Goal: Information Seeking & Learning: Learn about a topic

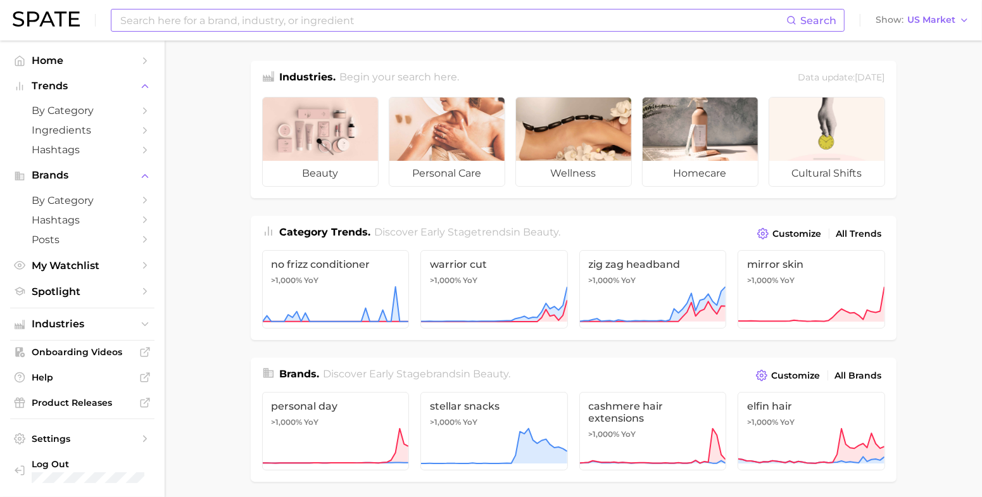
click at [282, 30] on div "Search" at bounding box center [478, 20] width 734 height 23
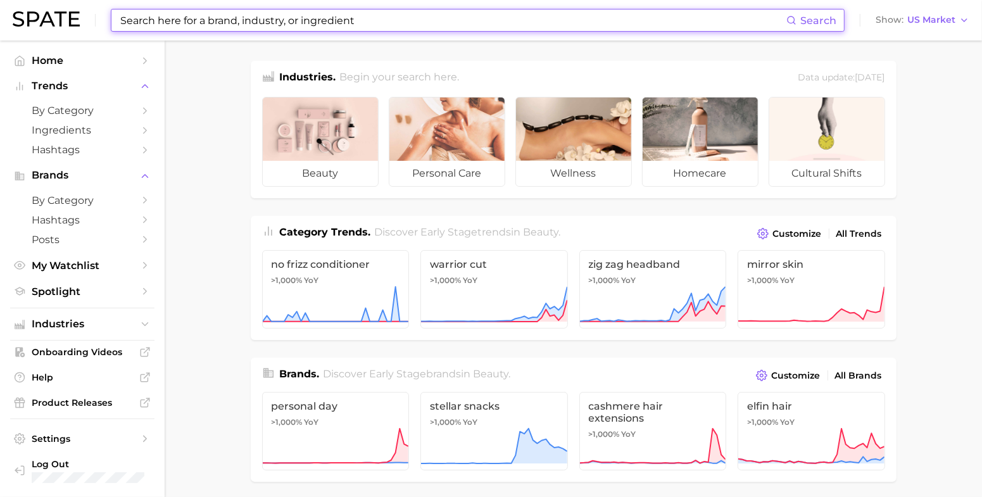
click at [284, 22] on input at bounding box center [452, 20] width 667 height 22
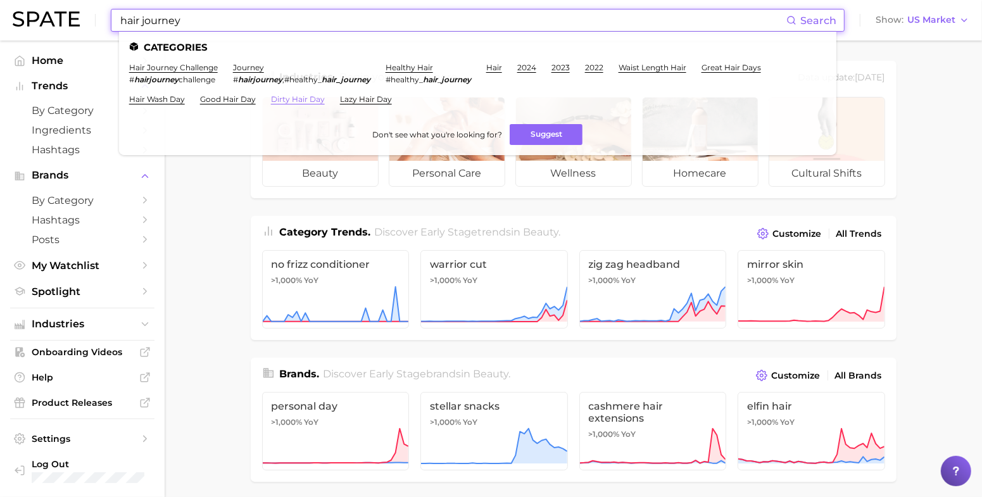
type input "hair journey"
click at [293, 96] on link "dirty hair day" at bounding box center [298, 98] width 54 height 9
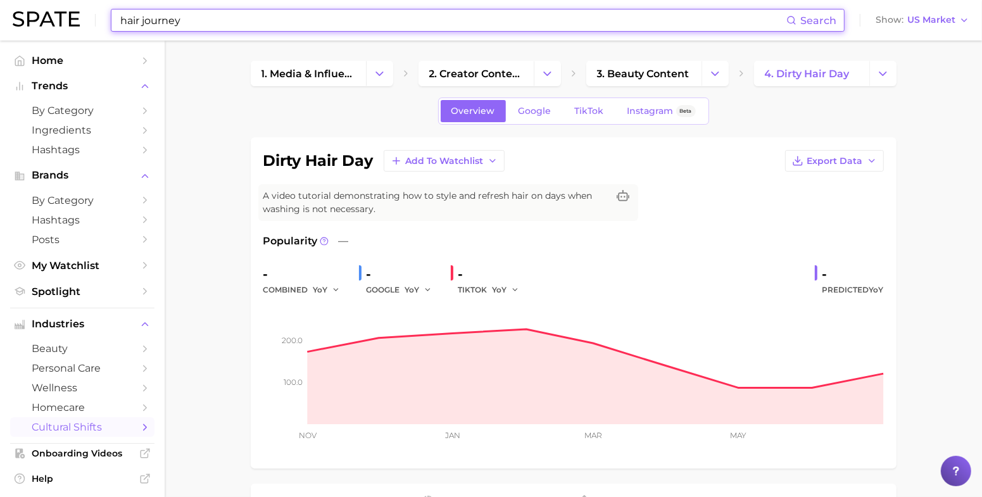
click at [242, 21] on input "hair journey" at bounding box center [452, 20] width 667 height 22
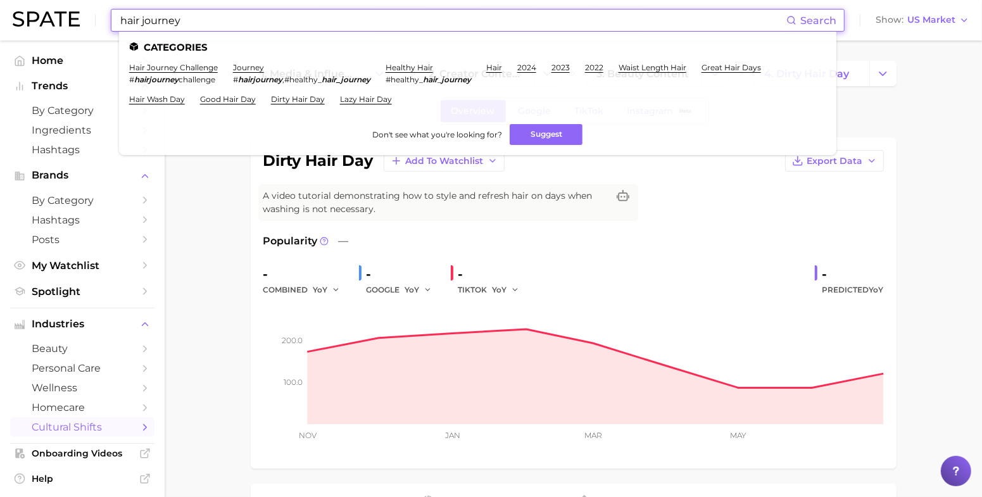
click at [187, 72] on li "hair journey challenge # hairjourney challenge" at bounding box center [173, 74] width 89 height 22
click at [184, 65] on link "hair journey challenge" at bounding box center [173, 67] width 89 height 9
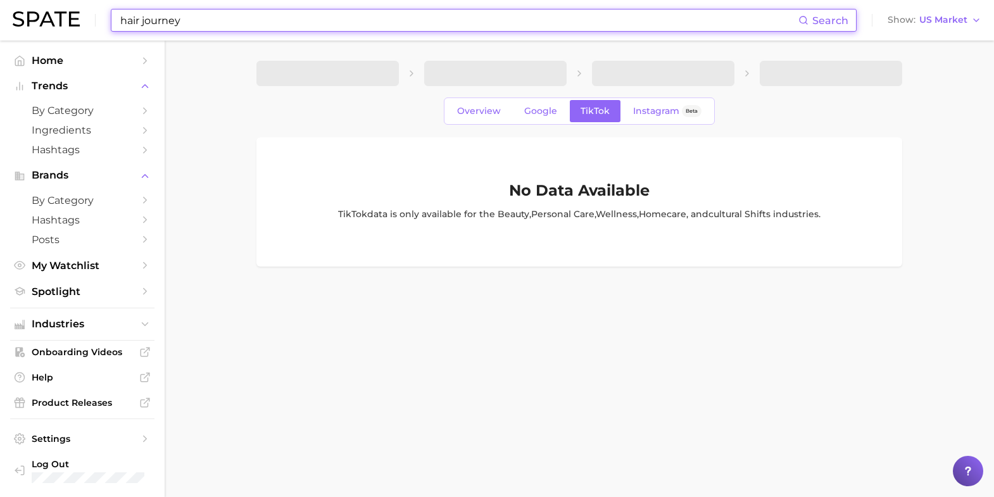
click at [267, 20] on input "hair journey" at bounding box center [459, 20] width 680 height 22
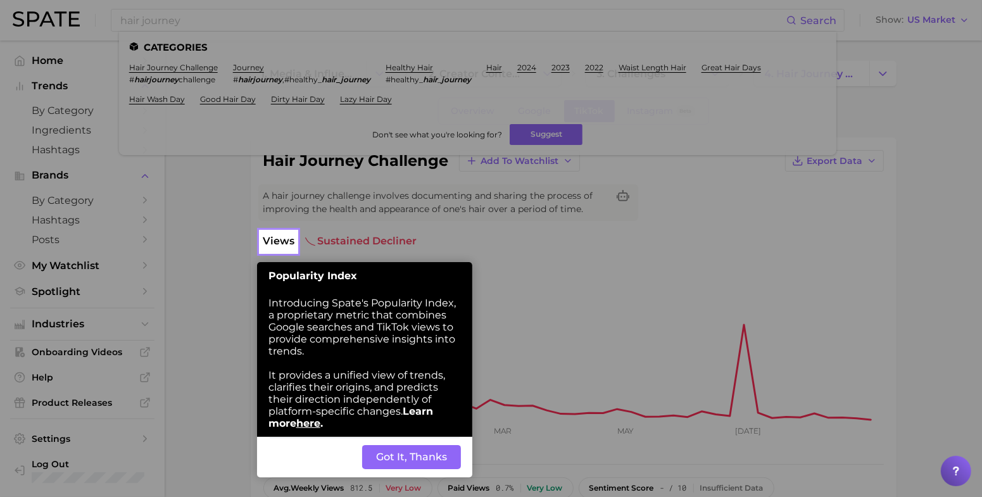
click at [268, 244] on span "Views" at bounding box center [279, 241] width 32 height 15
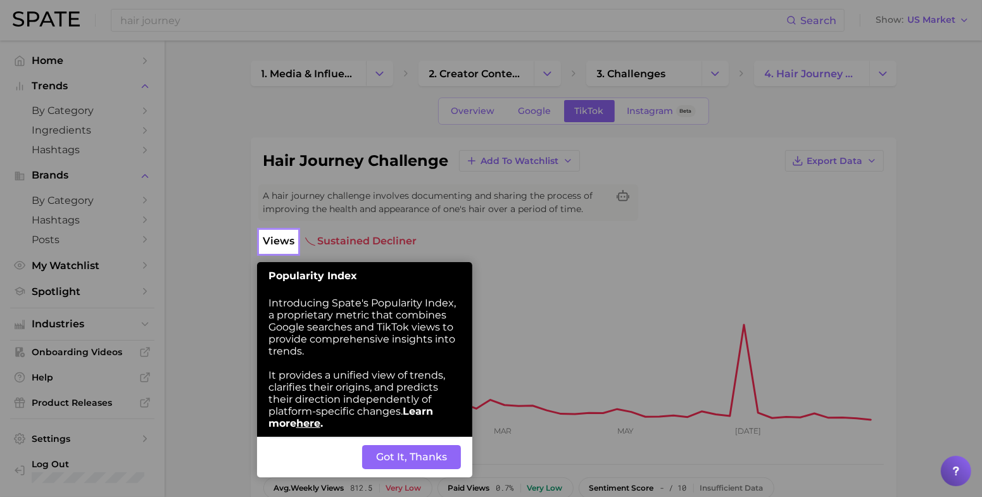
click at [394, 450] on button "Got It, Thanks" at bounding box center [411, 457] width 99 height 24
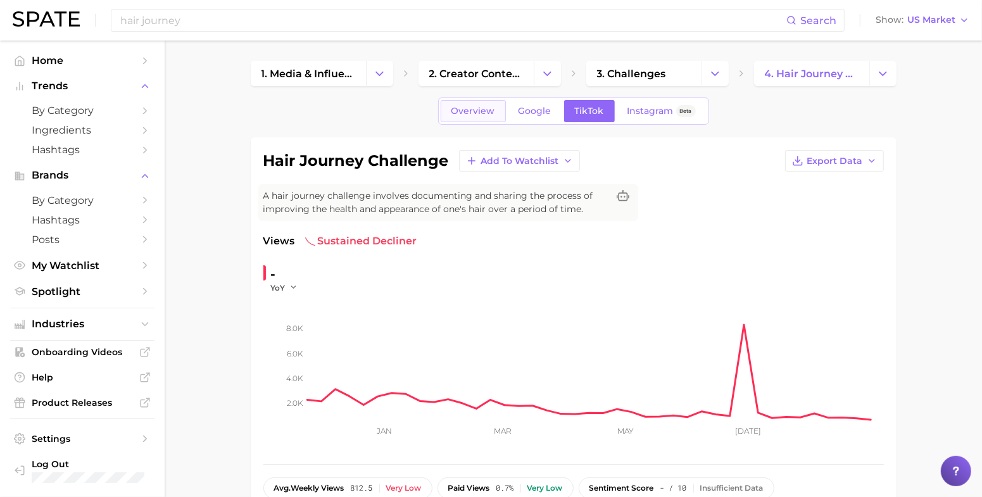
click at [472, 106] on span "Overview" at bounding box center [474, 111] width 44 height 11
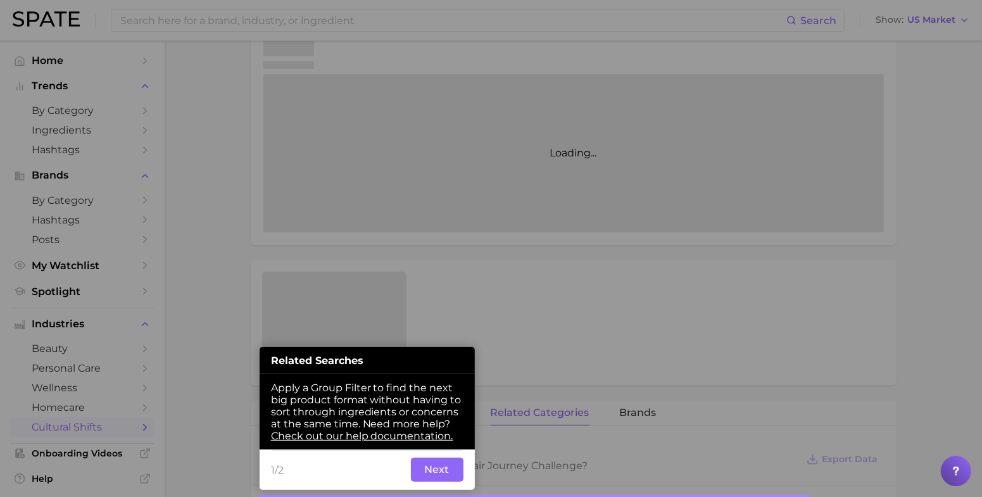
scroll to position [283, 0]
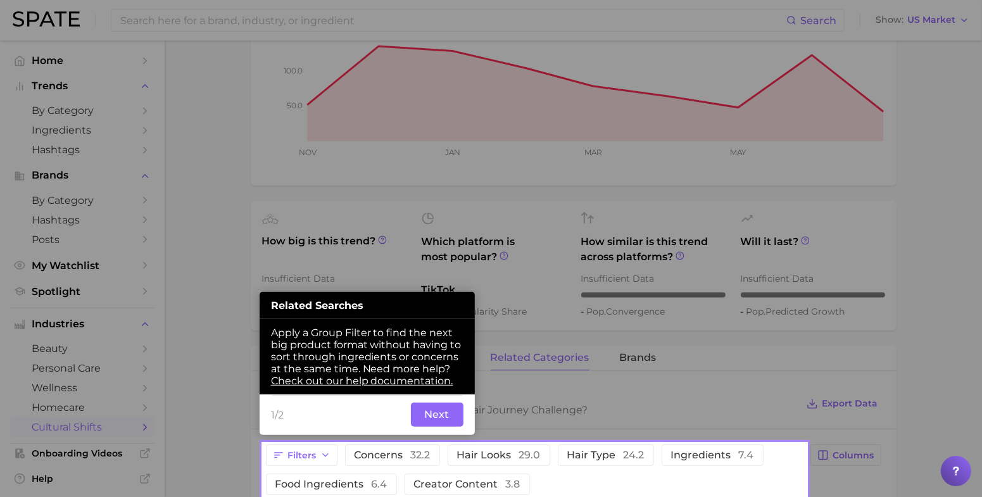
click at [426, 409] on button "Next" at bounding box center [437, 415] width 53 height 24
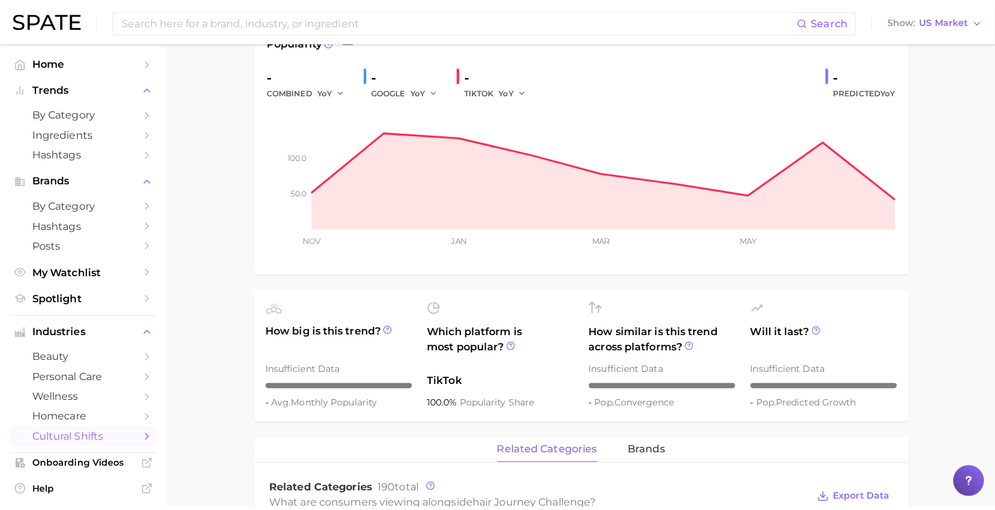
scroll to position [0, 0]
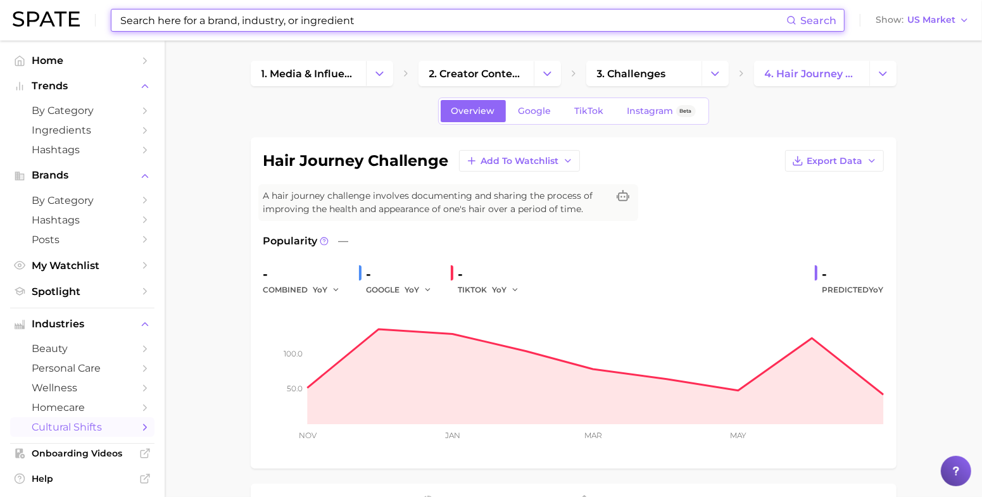
click at [249, 17] on input at bounding box center [452, 20] width 667 height 22
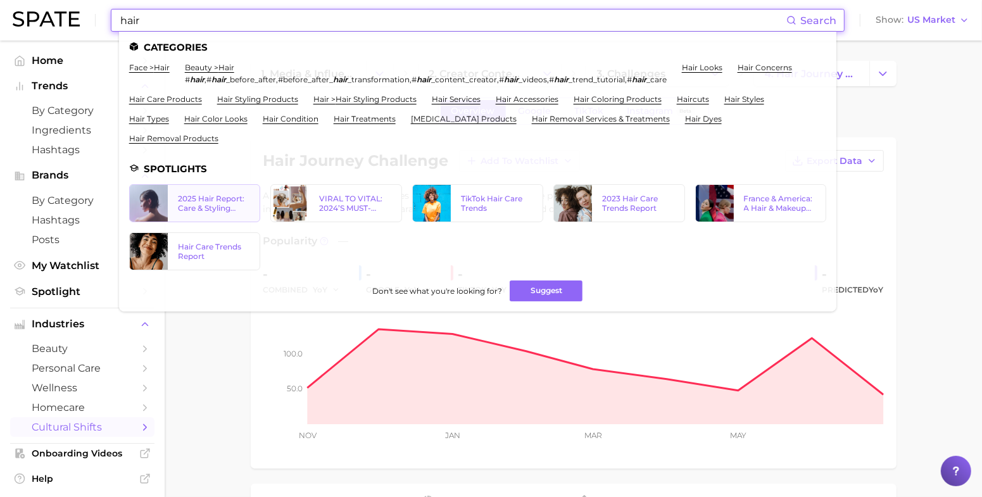
click at [188, 201] on div "2025 Hair Report: Care & Styling Products" at bounding box center [214, 203] width 72 height 19
click at [187, 16] on input "hair" at bounding box center [452, 20] width 667 height 22
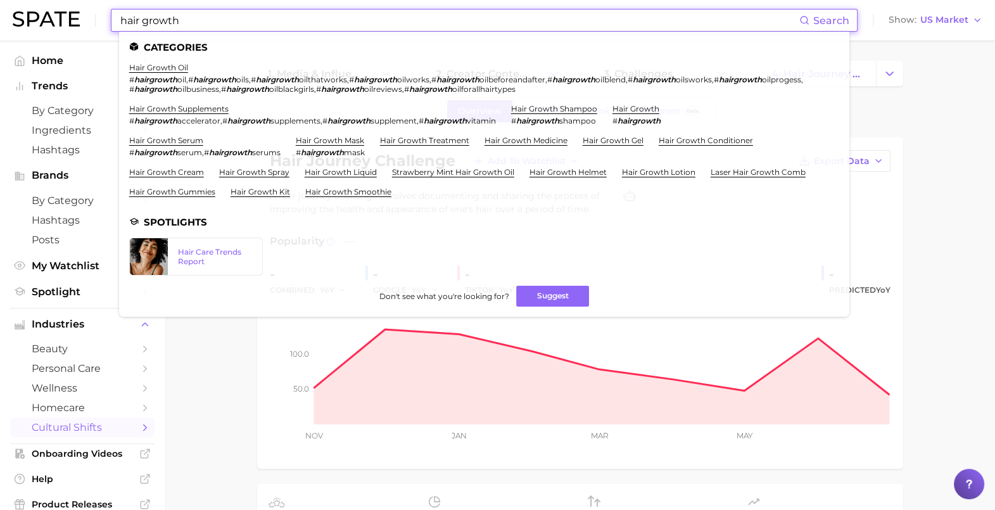
drag, startPoint x: 275, startPoint y: 18, endPoint x: 65, endPoint y: 14, distance: 210.9
click at [65, 14] on div "hair growth Search Categories hair growth oil # hairgrowth oil , # hairgrowth o…" at bounding box center [498, 20] width 970 height 41
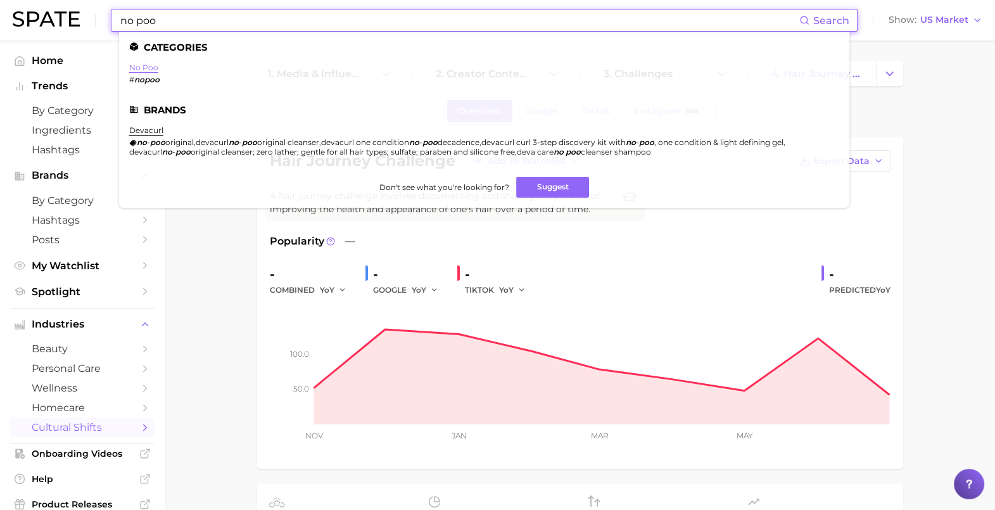
type input "no poo"
click at [143, 68] on link "no poo" at bounding box center [143, 67] width 29 height 9
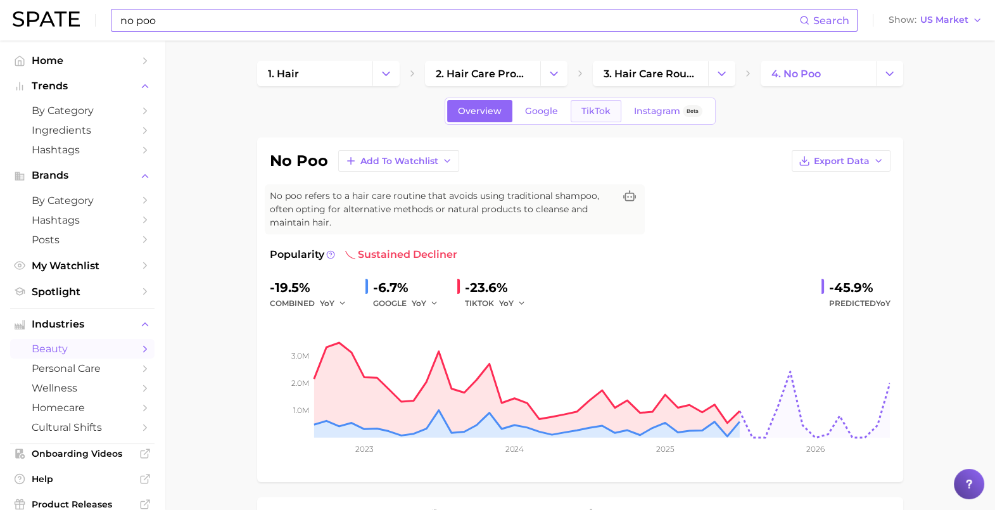
click at [583, 106] on span "TikTok" at bounding box center [595, 111] width 29 height 11
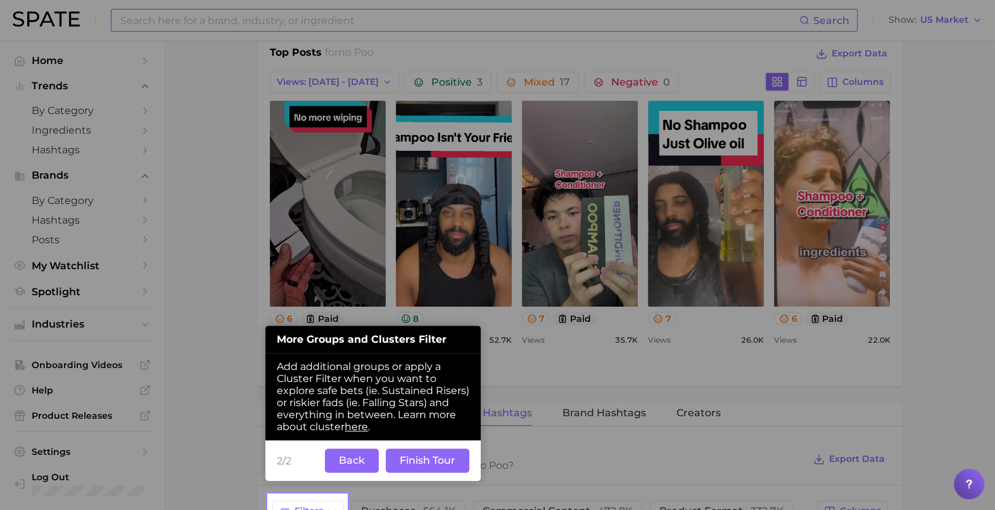
click at [429, 463] on button "Finish Tour" at bounding box center [428, 460] width 84 height 24
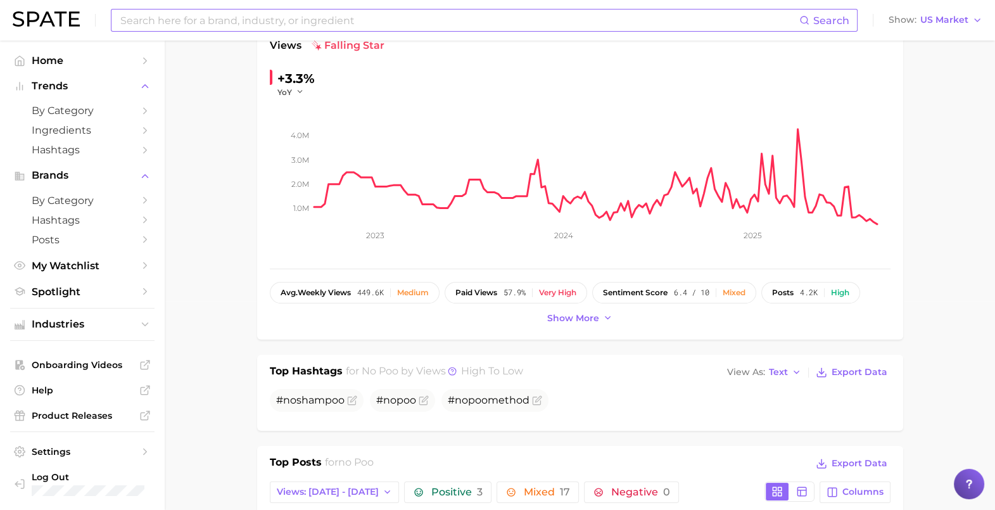
scroll to position [65, 0]
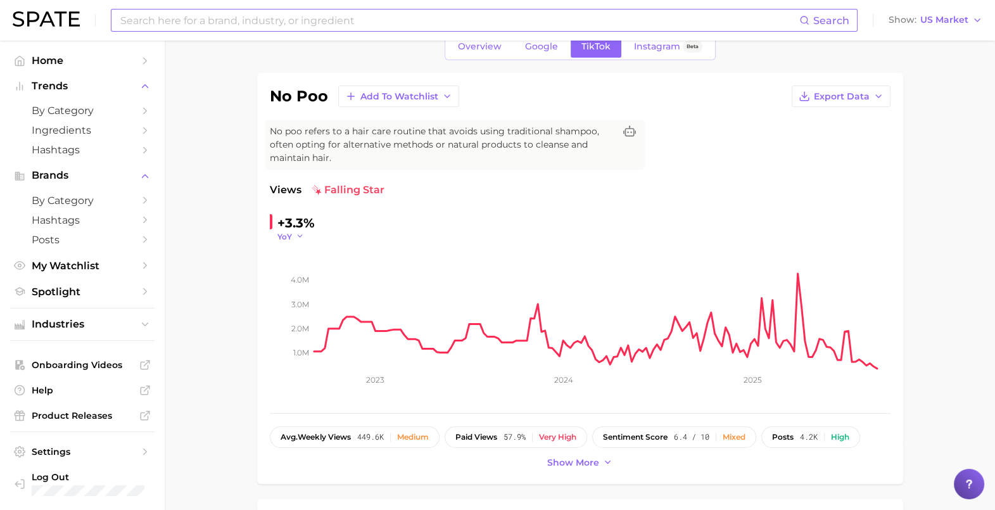
click at [296, 237] on icon "button" at bounding box center [300, 236] width 9 height 9
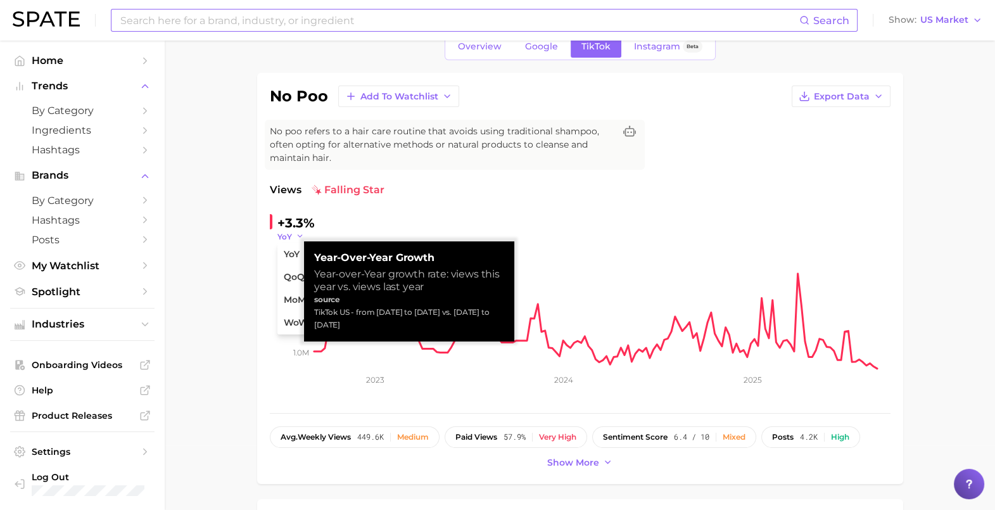
click at [287, 234] on span "YoY" at bounding box center [284, 236] width 15 height 11
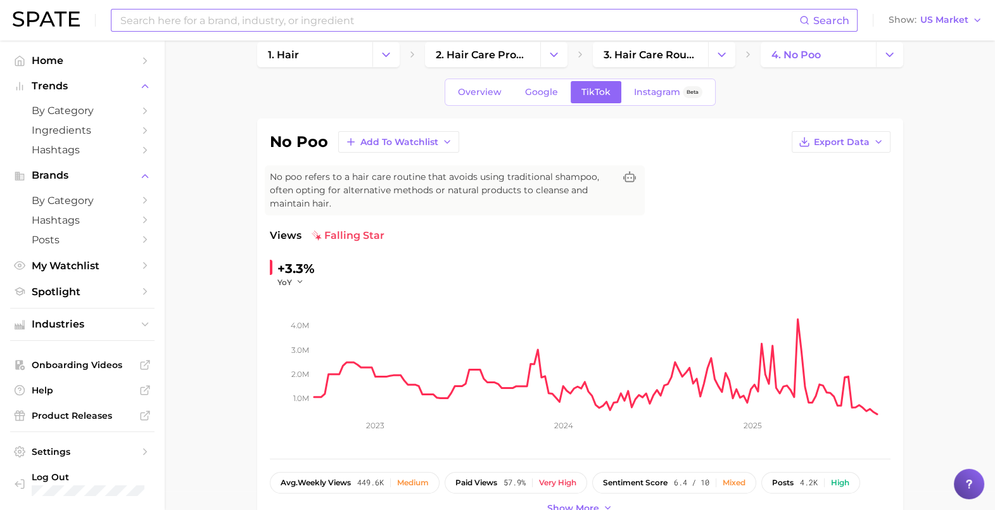
scroll to position [0, 0]
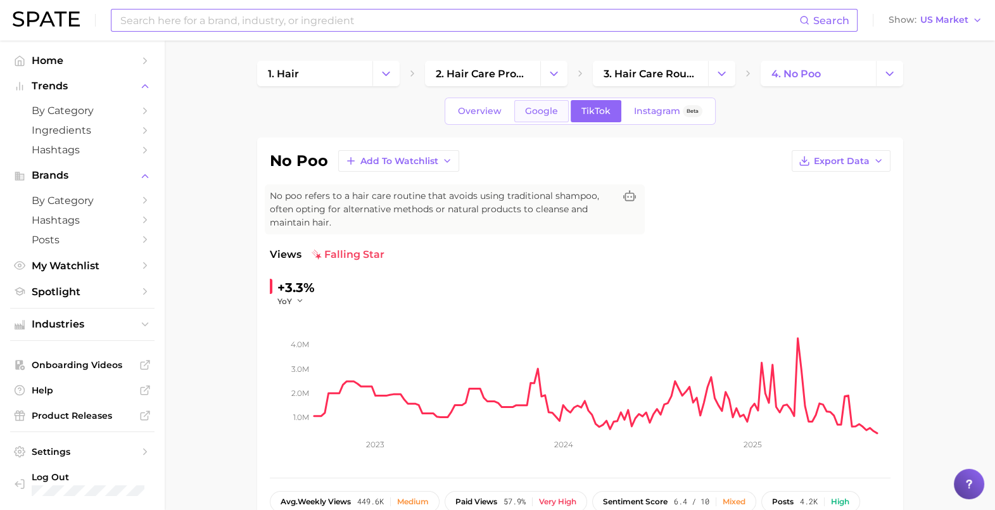
click at [548, 108] on span "Google" at bounding box center [541, 111] width 33 height 11
